Goal: Transaction & Acquisition: Obtain resource

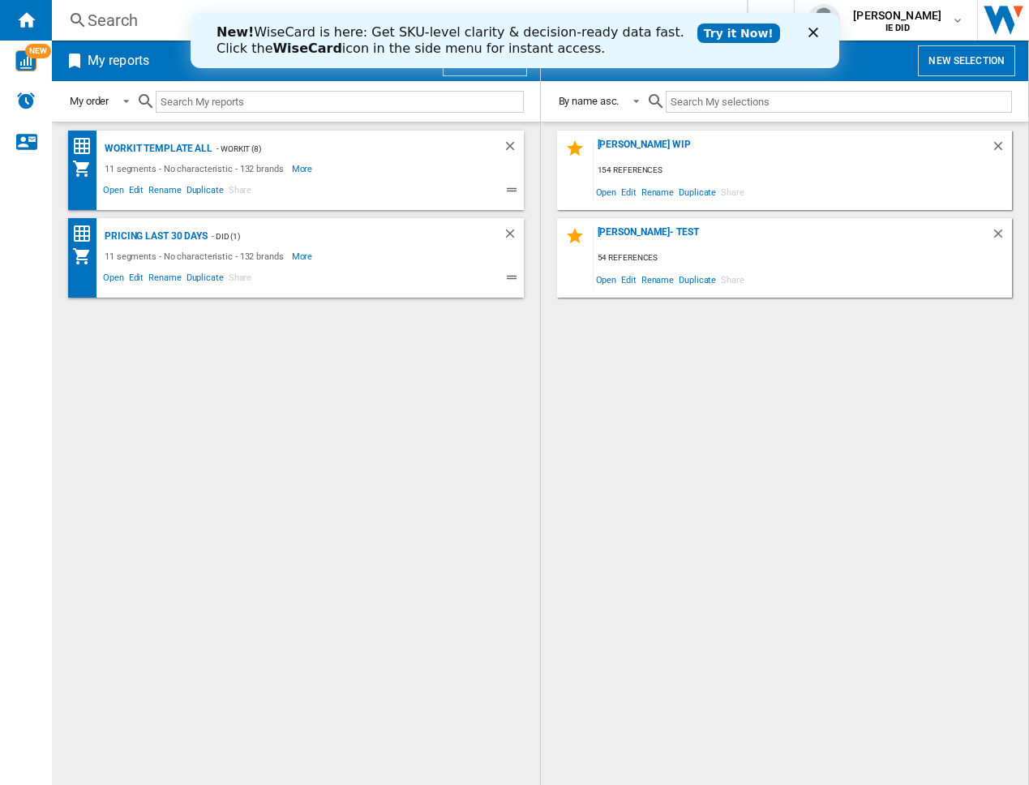
click at [808, 33] on icon "Close" at bounding box center [813, 33] width 10 height 10
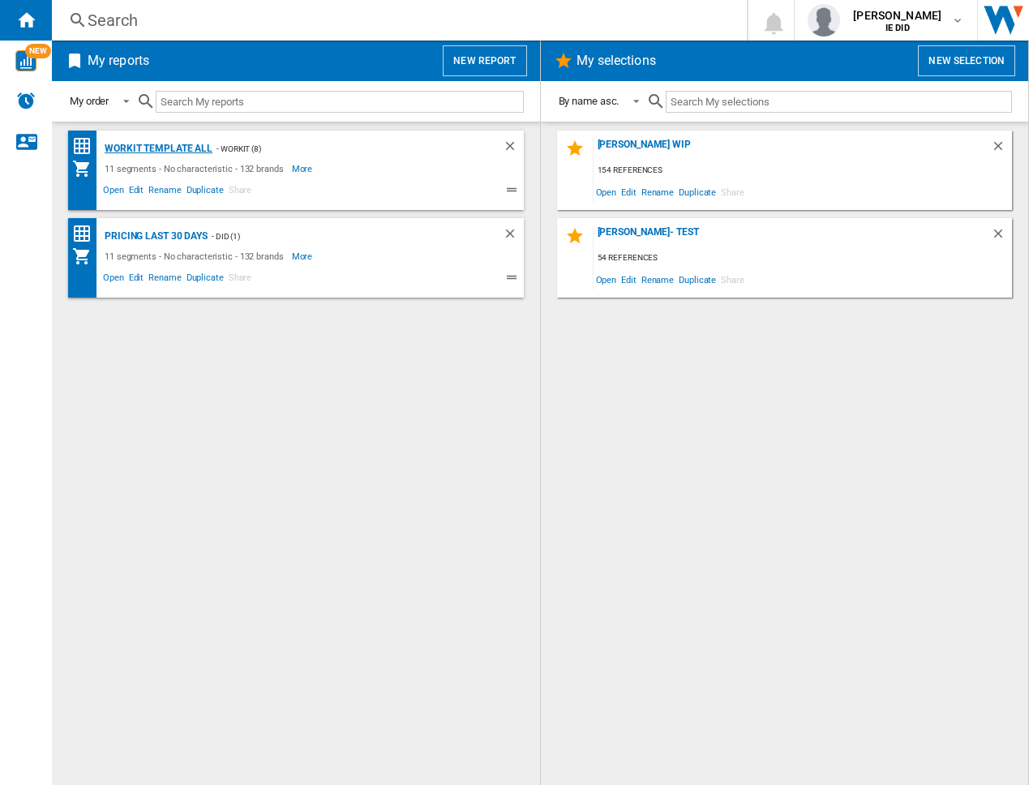
click at [202, 148] on div "Workit Template All" at bounding box center [157, 149] width 112 height 20
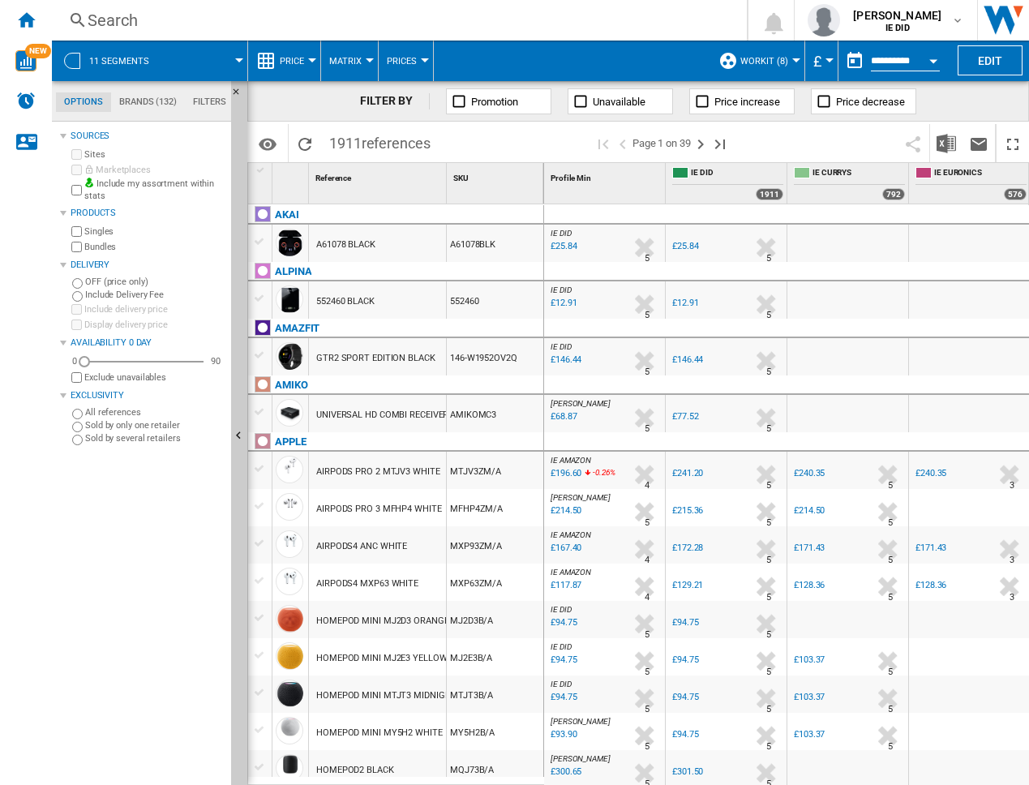
click at [824, 64] on button "£" at bounding box center [821, 61] width 16 height 41
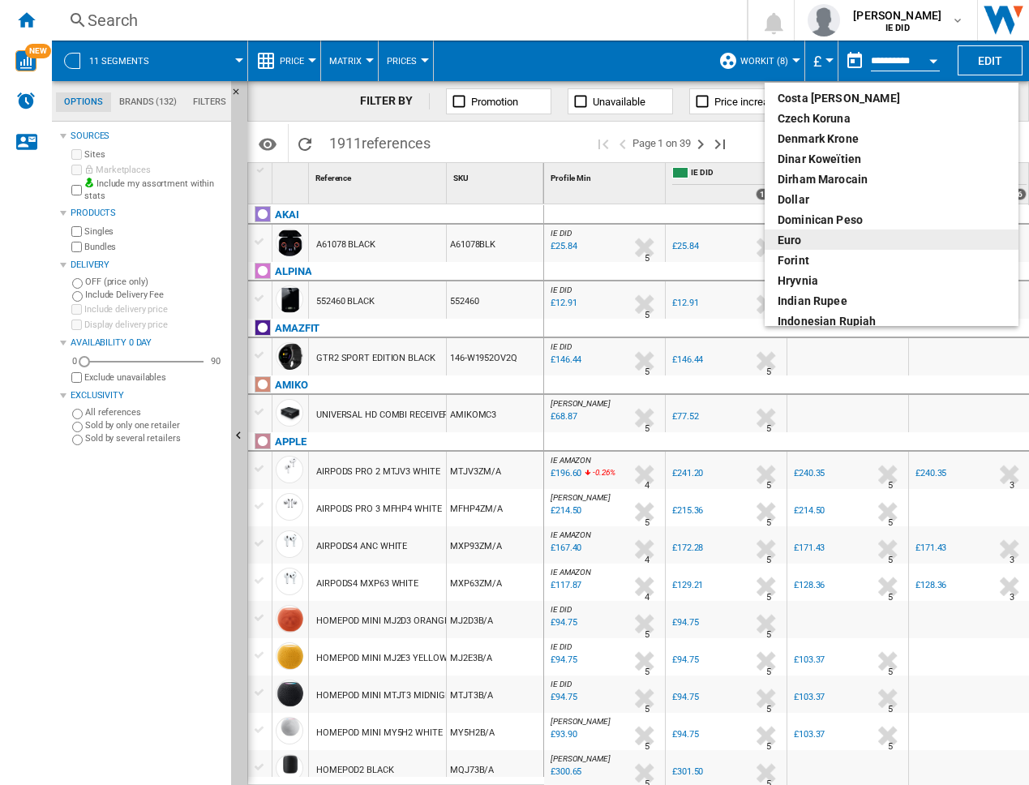
scroll to position [176, 0]
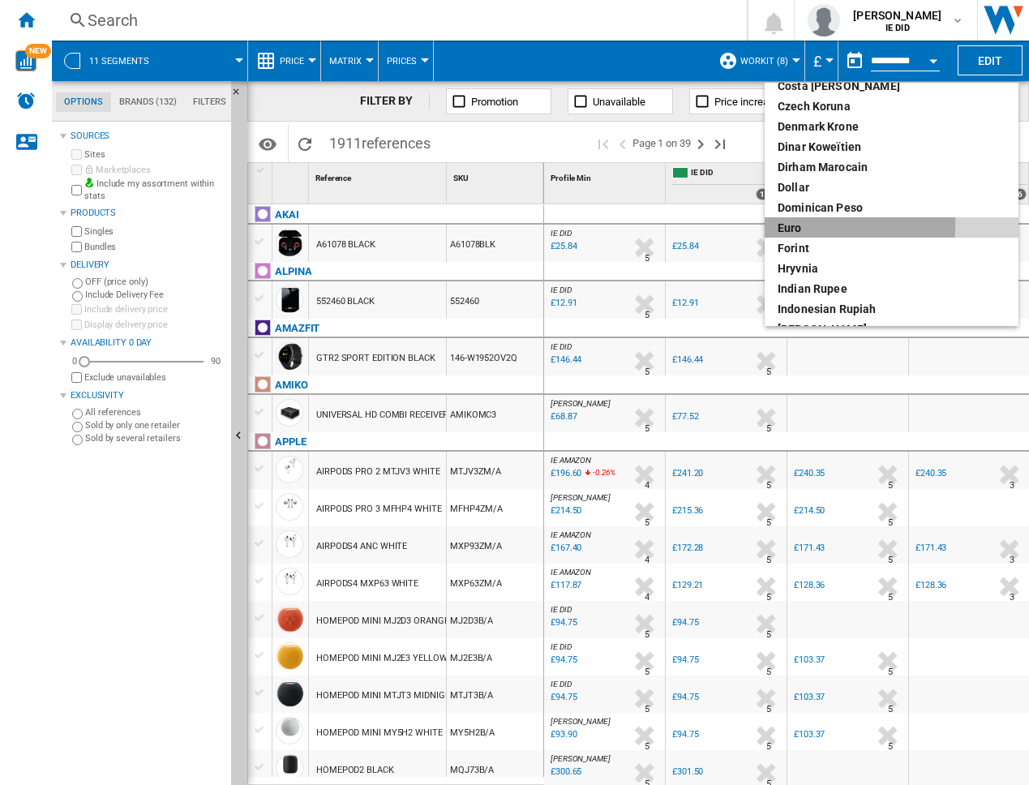
click at [795, 224] on div "euro" at bounding box center [892, 228] width 228 height 16
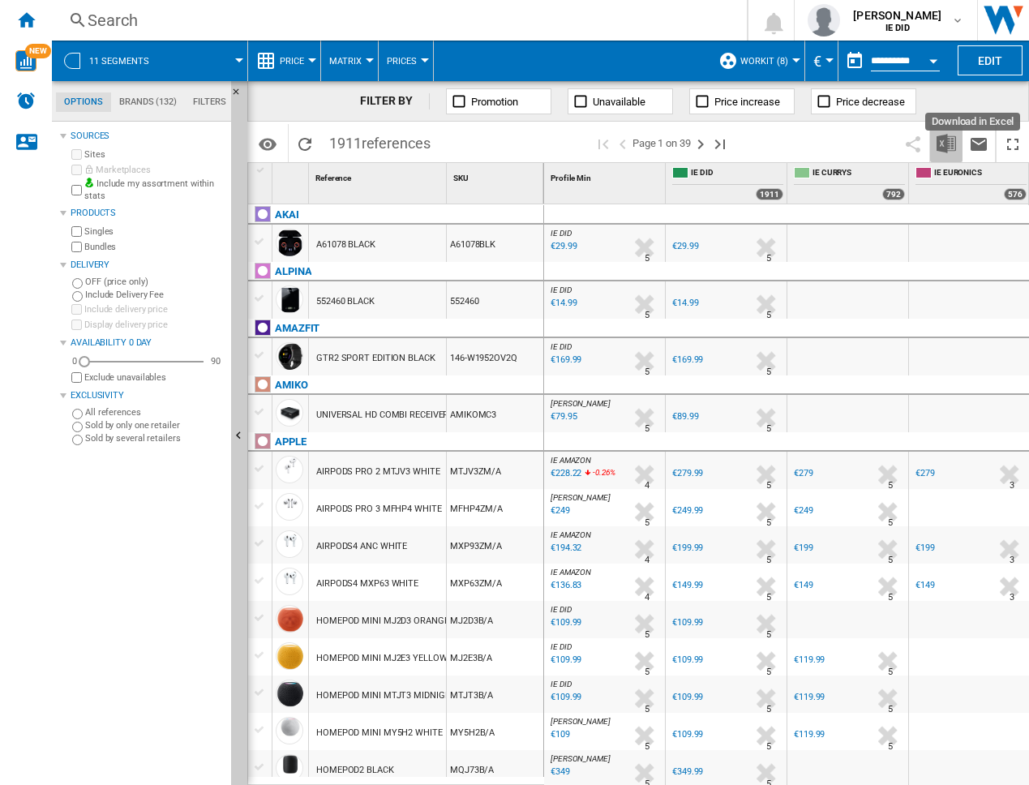
click at [944, 143] on img "Download in Excel" at bounding box center [945, 143] width 19 height 19
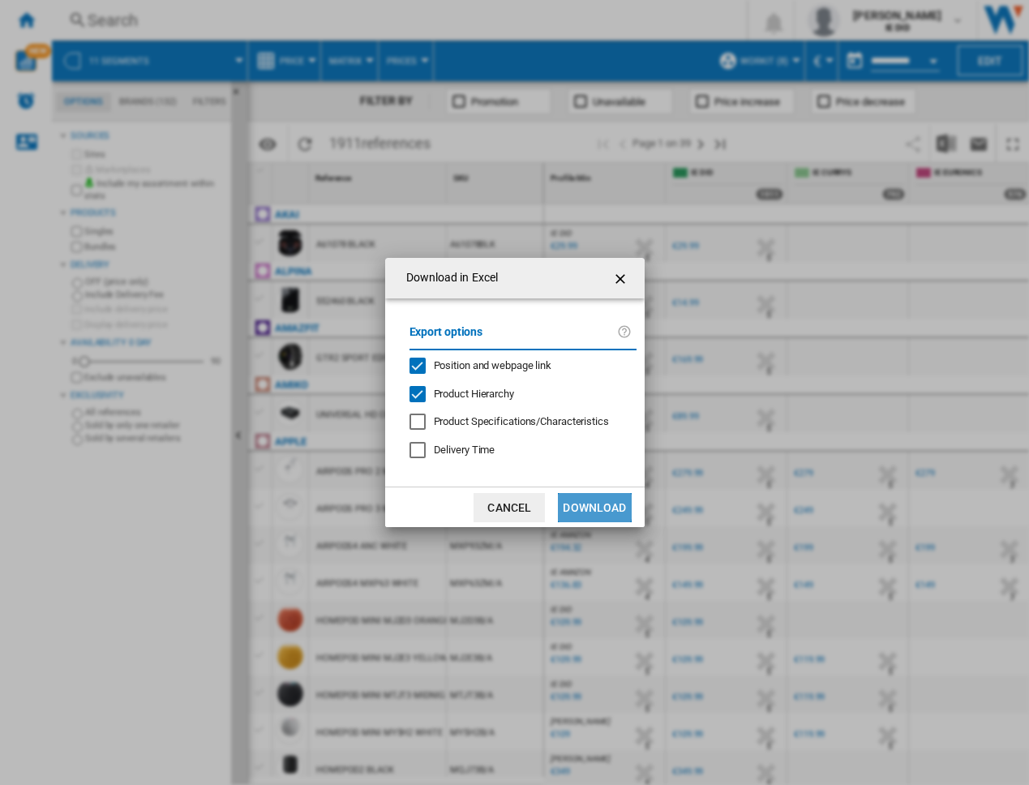
click at [585, 506] on button "Download" at bounding box center [594, 507] width 73 height 29
